Goal: Task Accomplishment & Management: Use online tool/utility

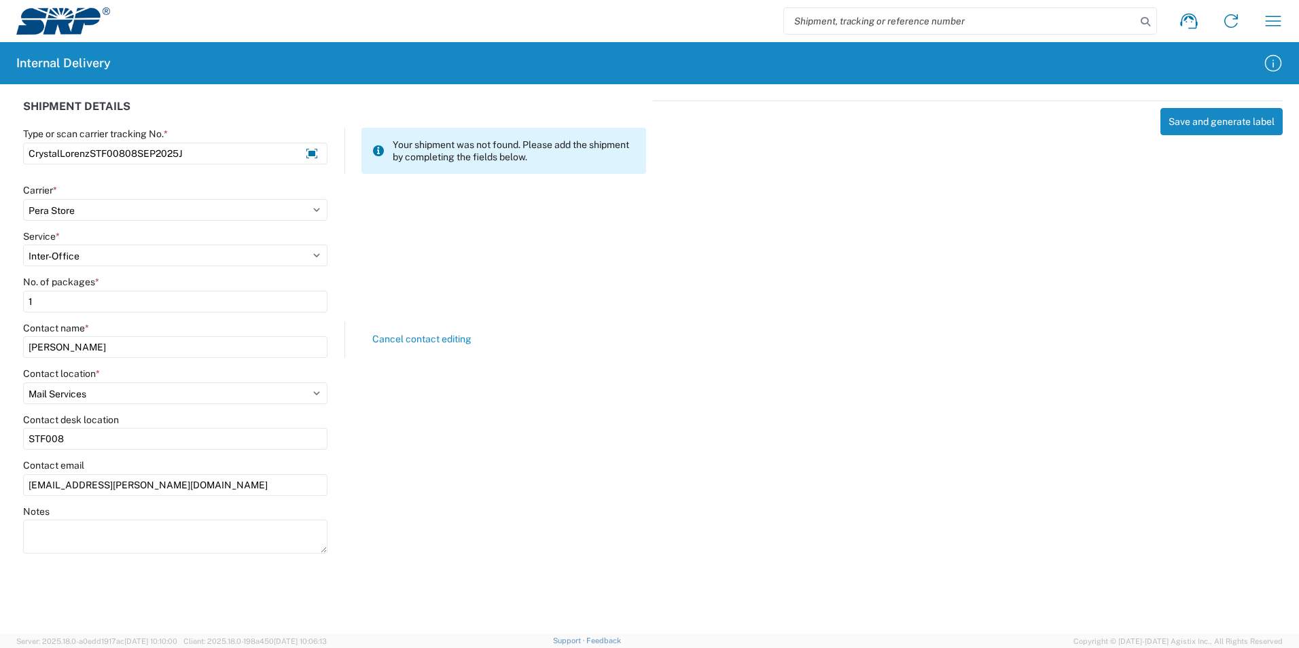
select select "18713"
select select "35763"
select select "69071"
click at [444, 470] on div "Contact email [EMAIL_ADDRESS][PERSON_NAME][DOMAIN_NAME]" at bounding box center [334, 482] width 637 height 46
click at [315, 390] on select "Select [GEOGRAPHIC_DATA] Facility [GEOGRAPHIC_DATA] [GEOGRAPHIC_DATA] [PERSON_N…" at bounding box center [175, 394] width 304 height 22
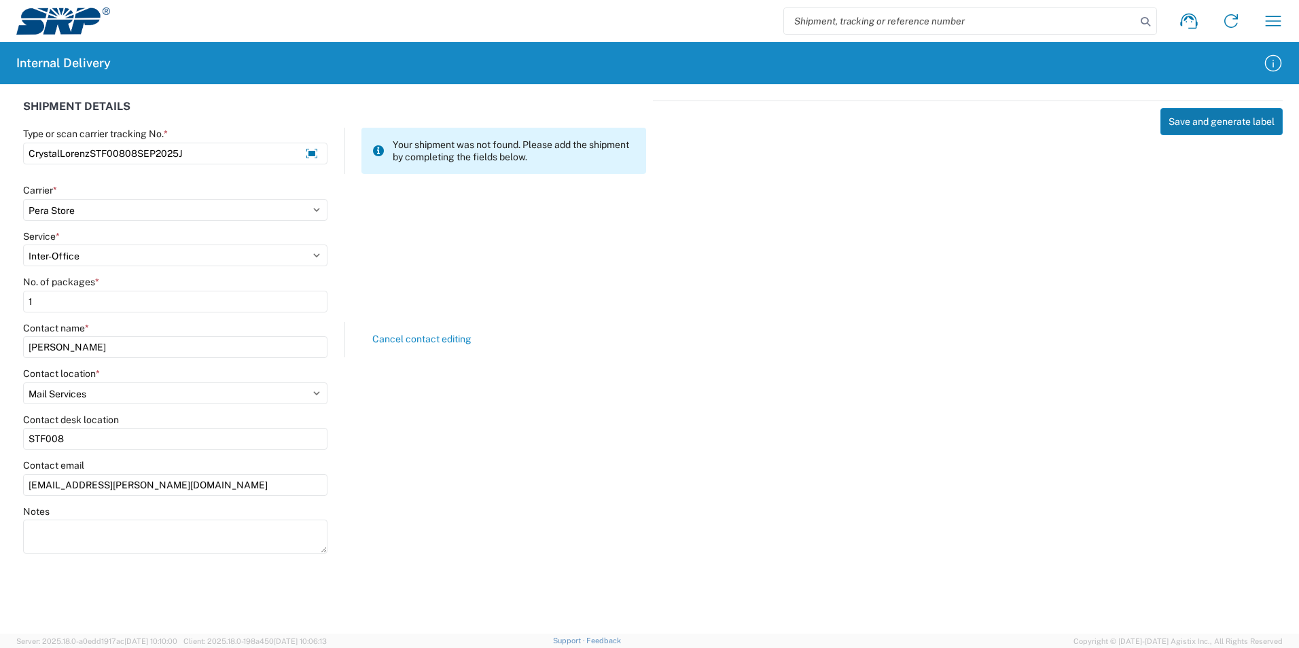
click at [1201, 127] on button "Save and generate label" at bounding box center [1222, 121] width 122 height 27
select select
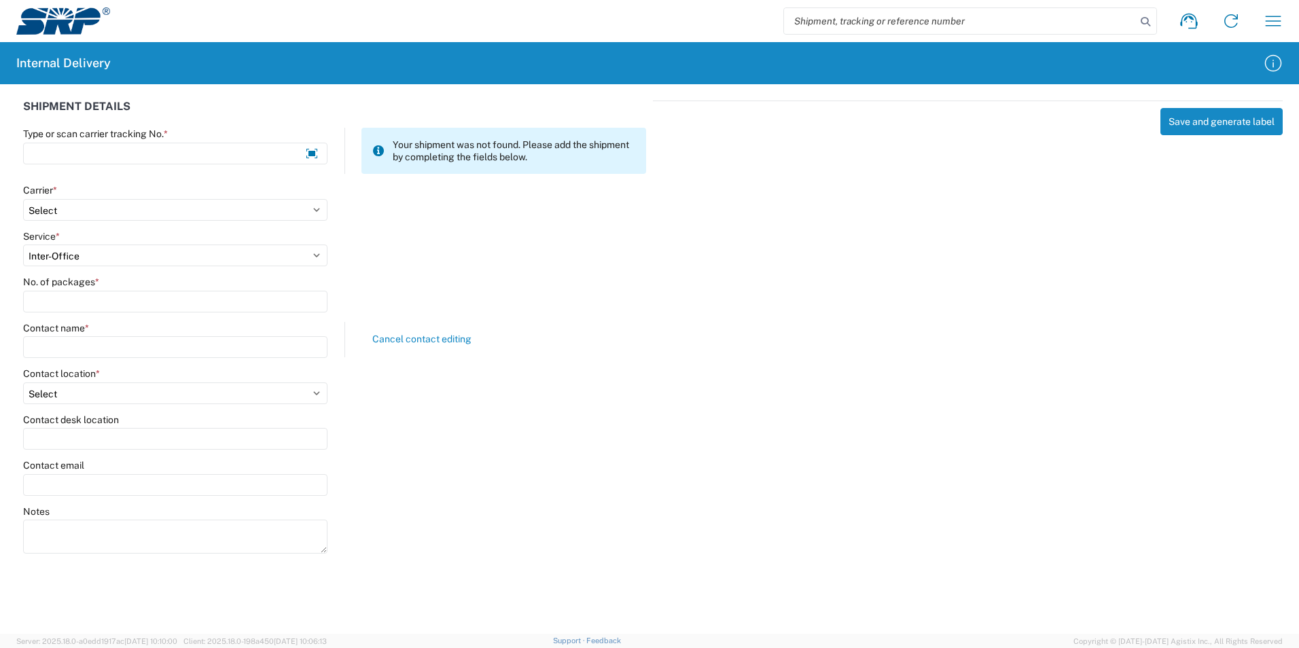
select select
